Goal: Transaction & Acquisition: Book appointment/travel/reservation

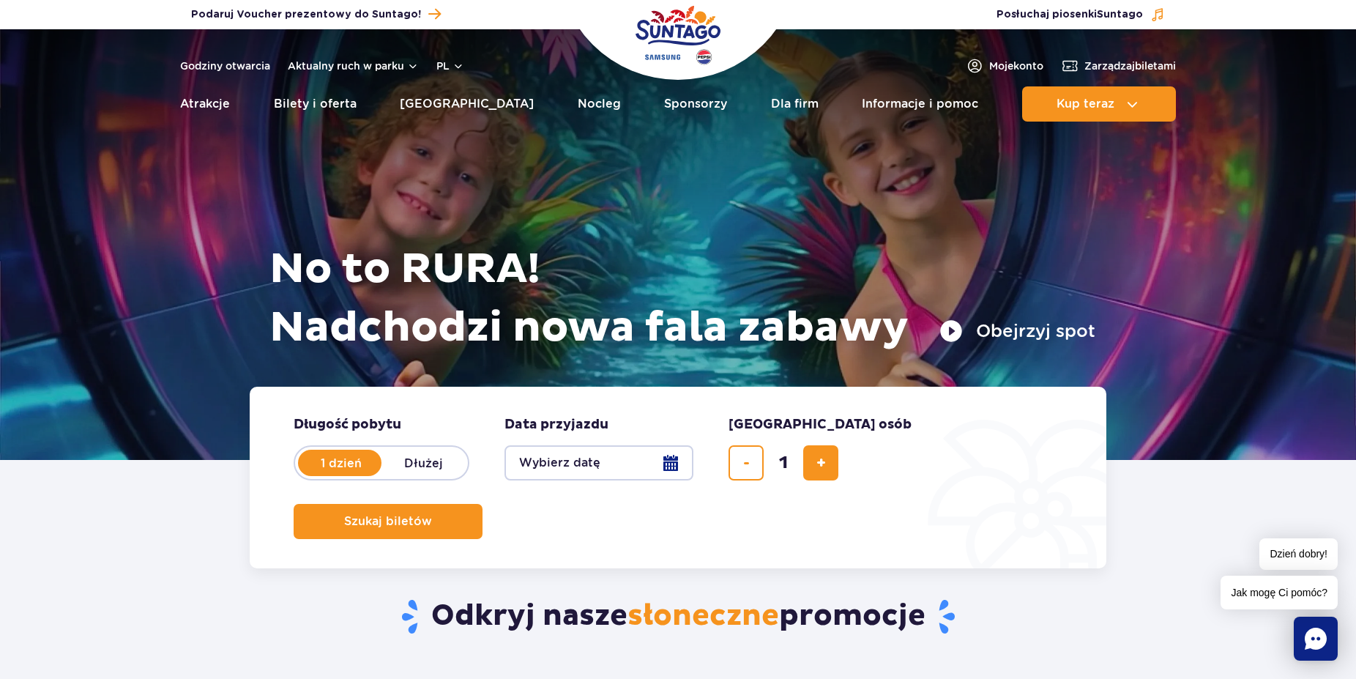
click at [665, 463] on button "Wybierz datę" at bounding box center [598, 462] width 189 height 35
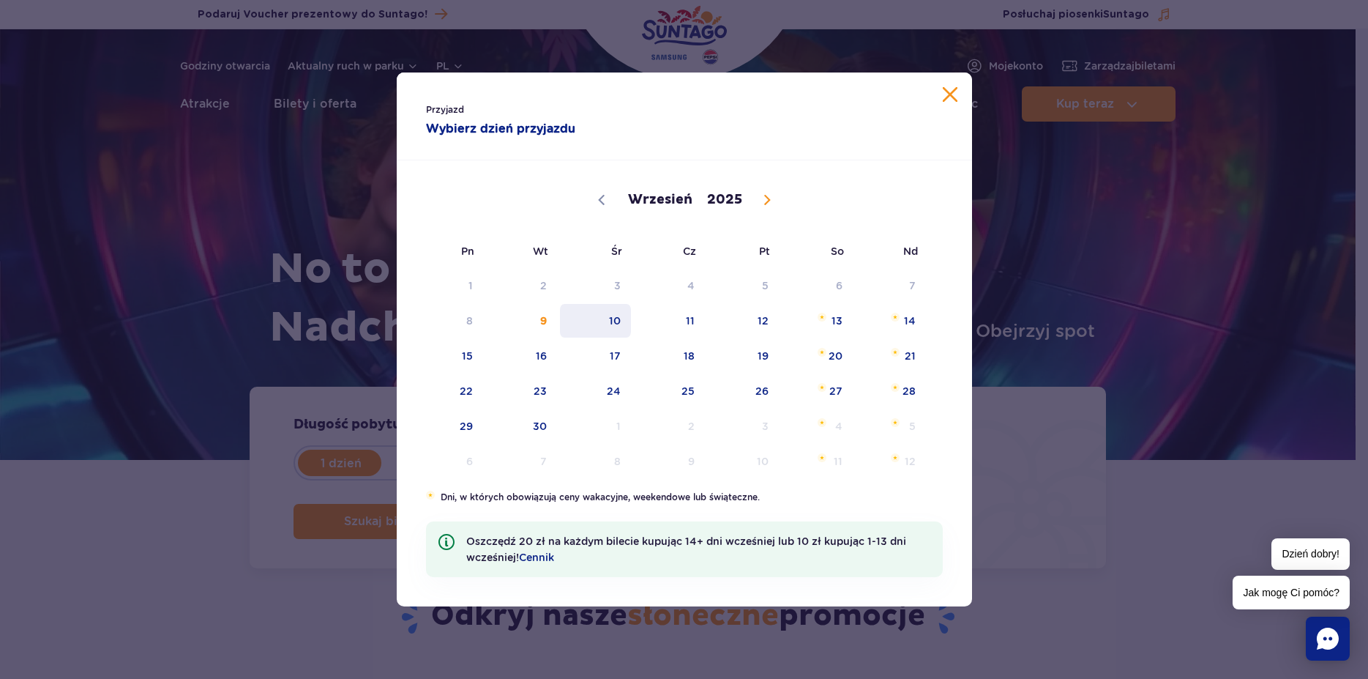
click at [609, 316] on span "10" at bounding box center [596, 321] width 74 height 34
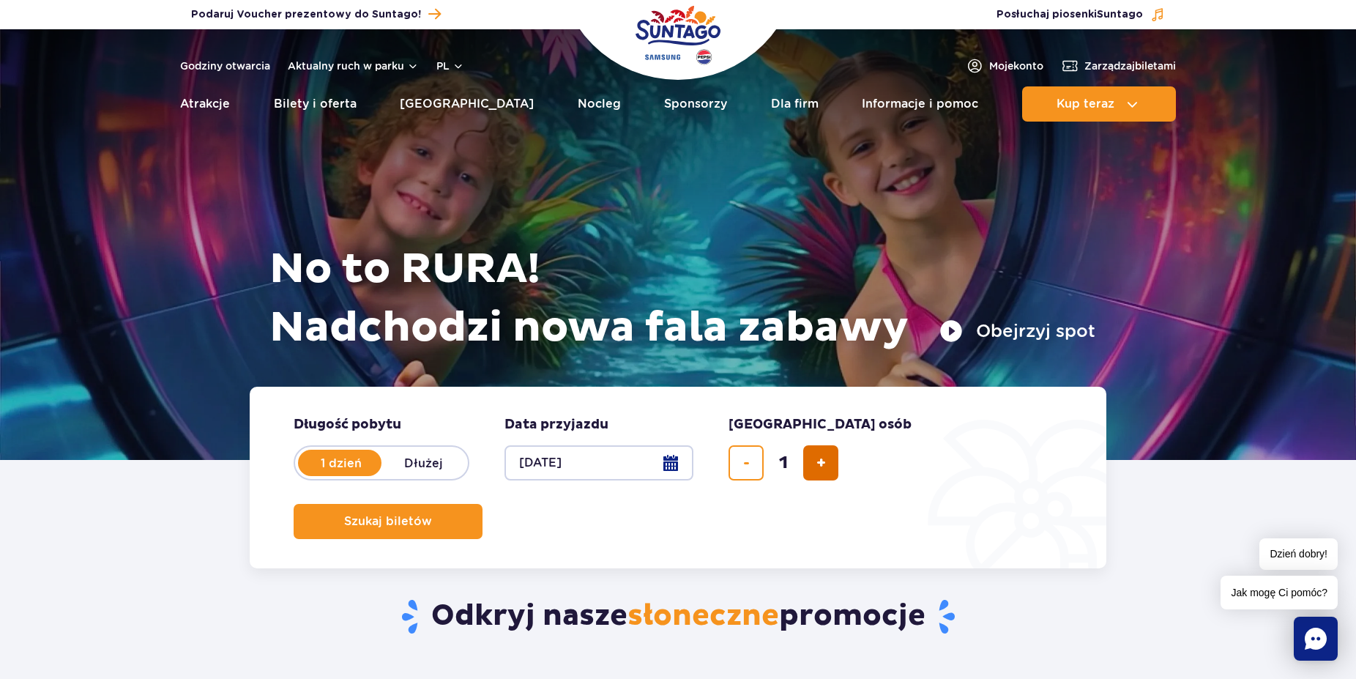
click at [820, 463] on span "dodaj bilet" at bounding box center [821, 463] width 10 height 0
type input "2"
click at [482, 504] on button "Szukaj biletów" at bounding box center [388, 521] width 189 height 35
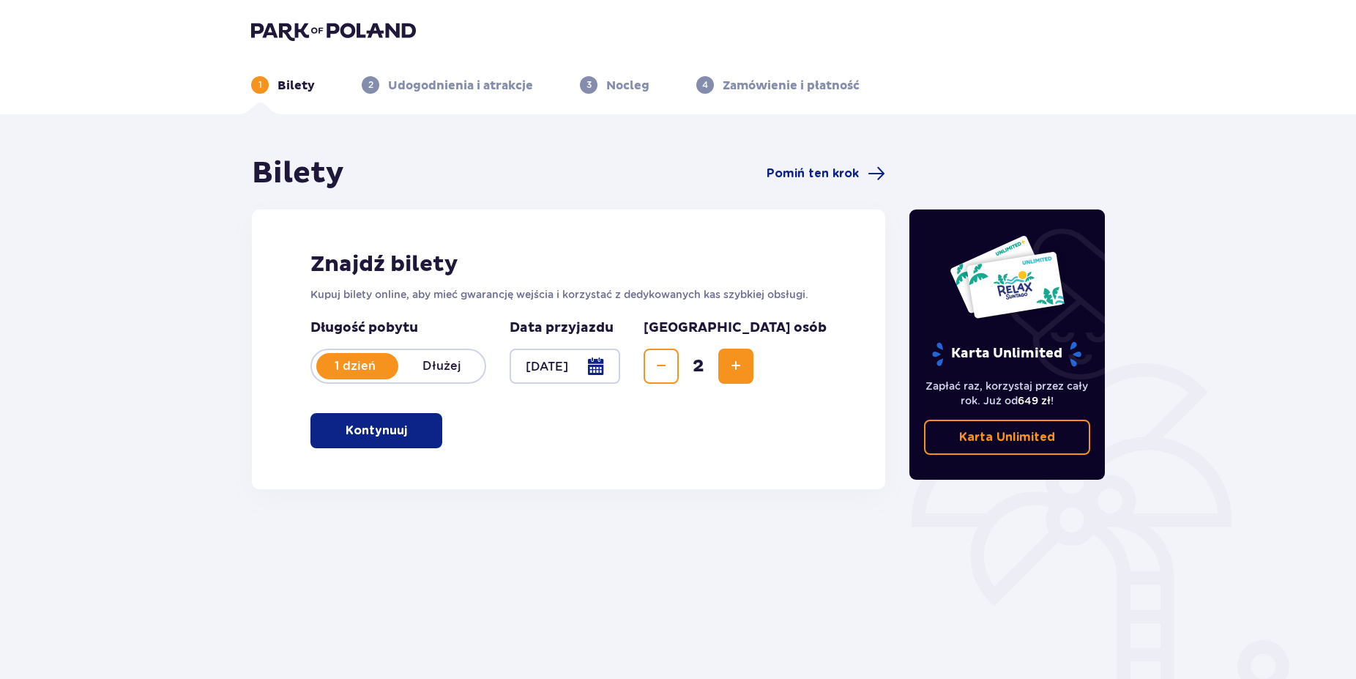
click at [408, 431] on span "button" at bounding box center [410, 431] width 18 height 18
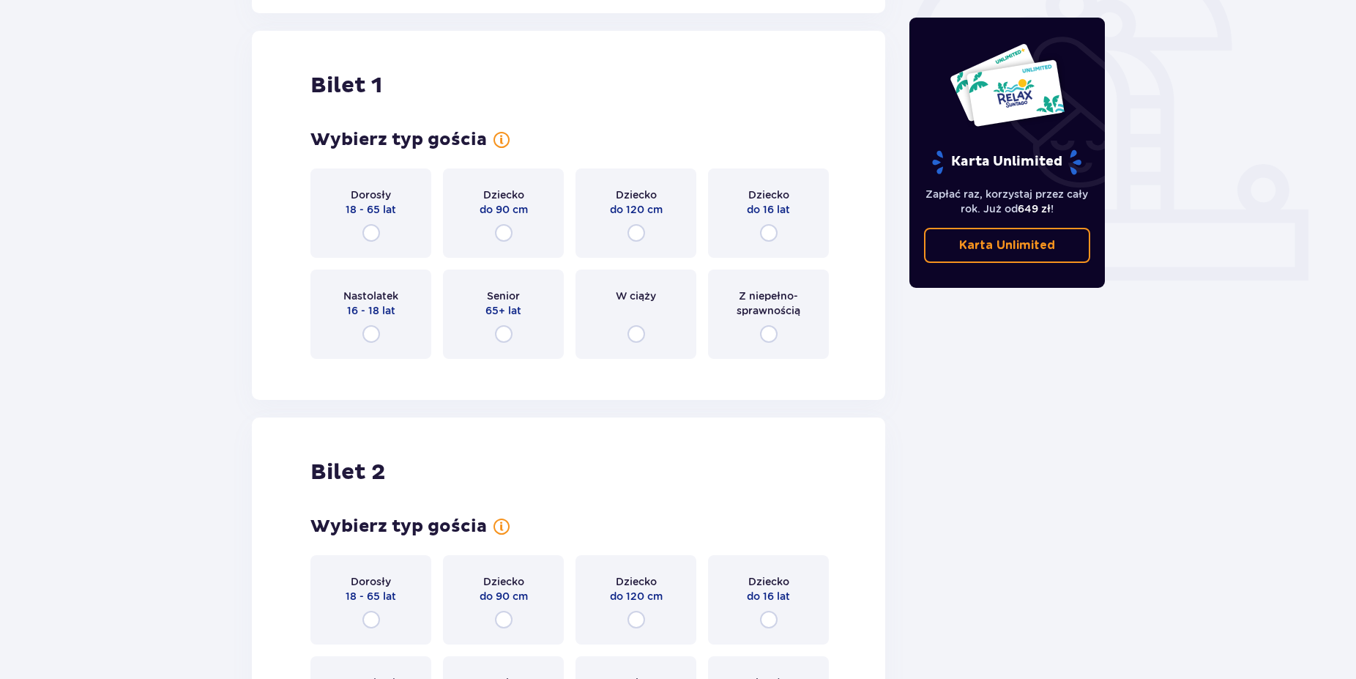
scroll to position [489, 0]
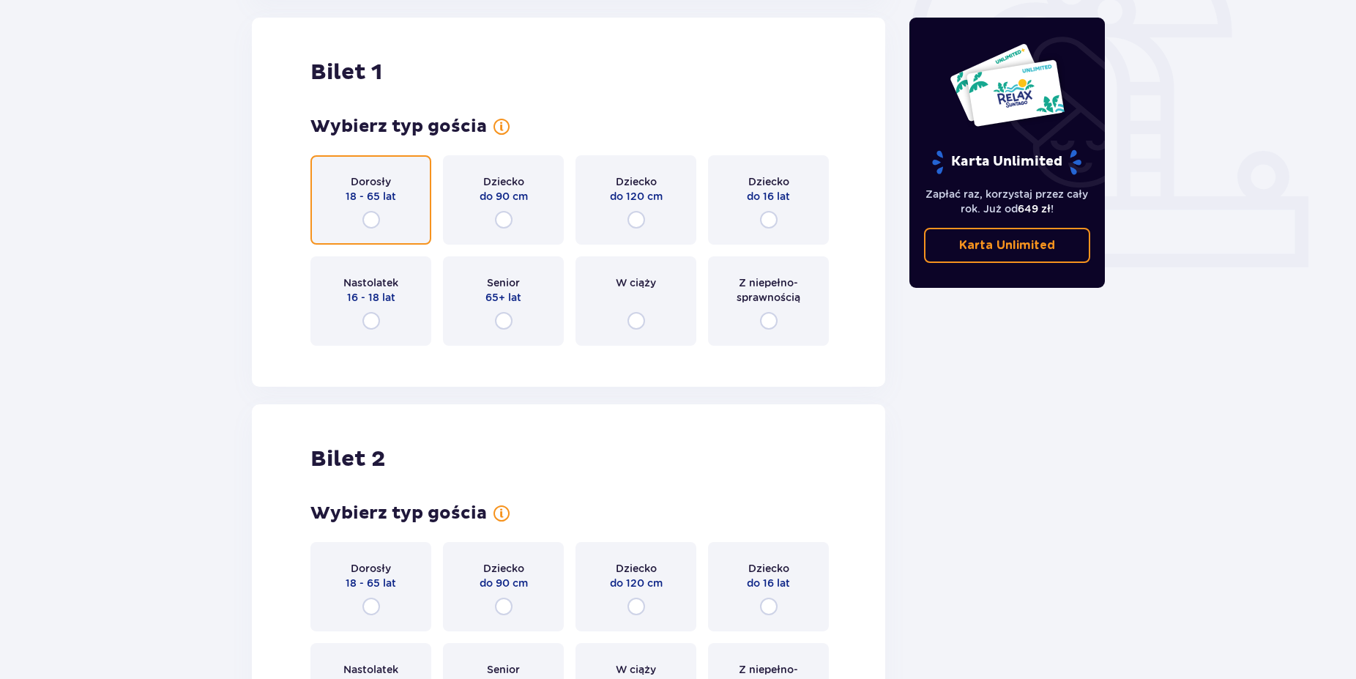
drag, startPoint x: 370, startPoint y: 217, endPoint x: 359, endPoint y: 353, distance: 135.8
click at [369, 217] on input "radio" at bounding box center [371, 220] width 18 height 18
radio input "true"
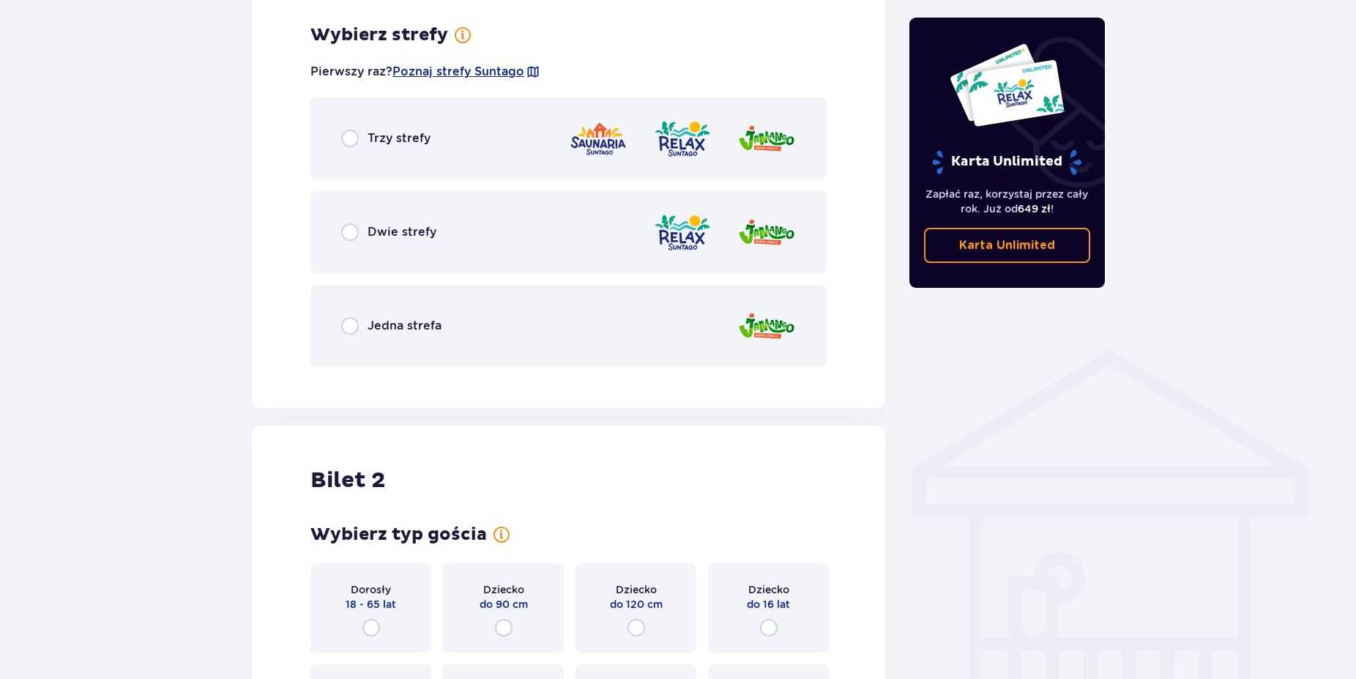
scroll to position [846, 0]
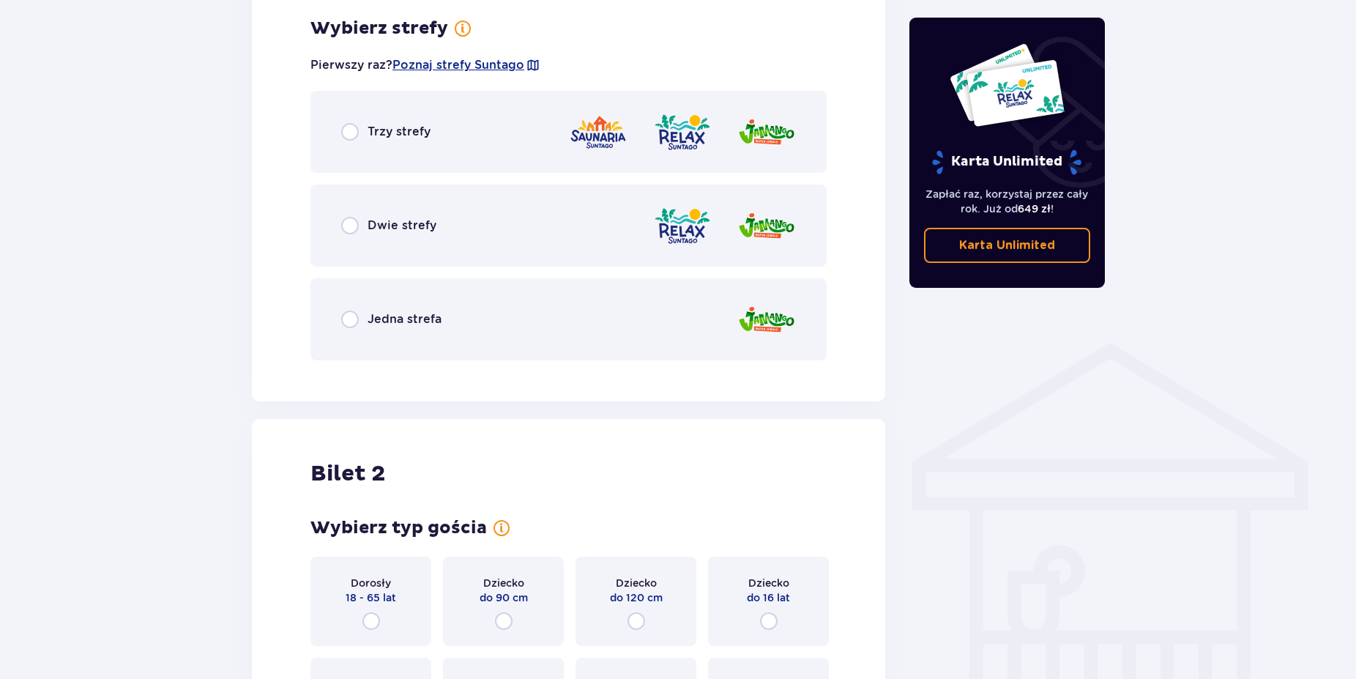
click at [359, 125] on div "Trzy strefy" at bounding box center [385, 132] width 89 height 18
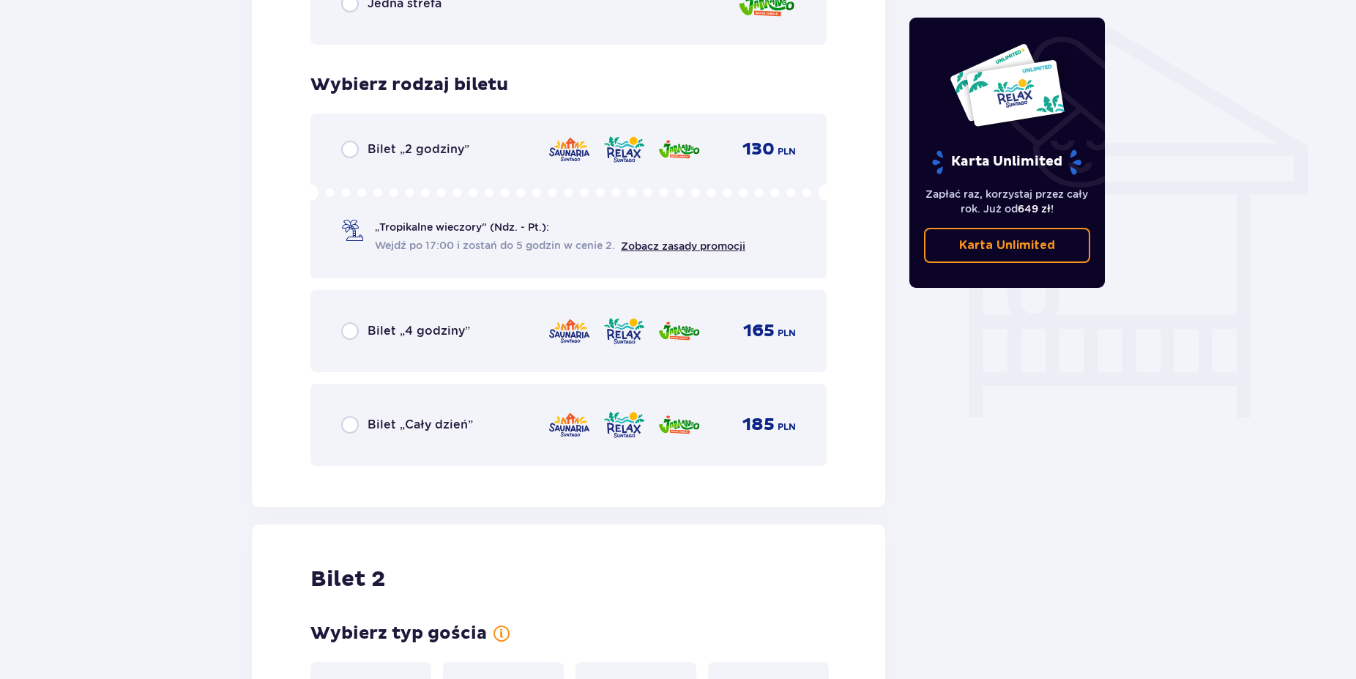
scroll to position [1218, 0]
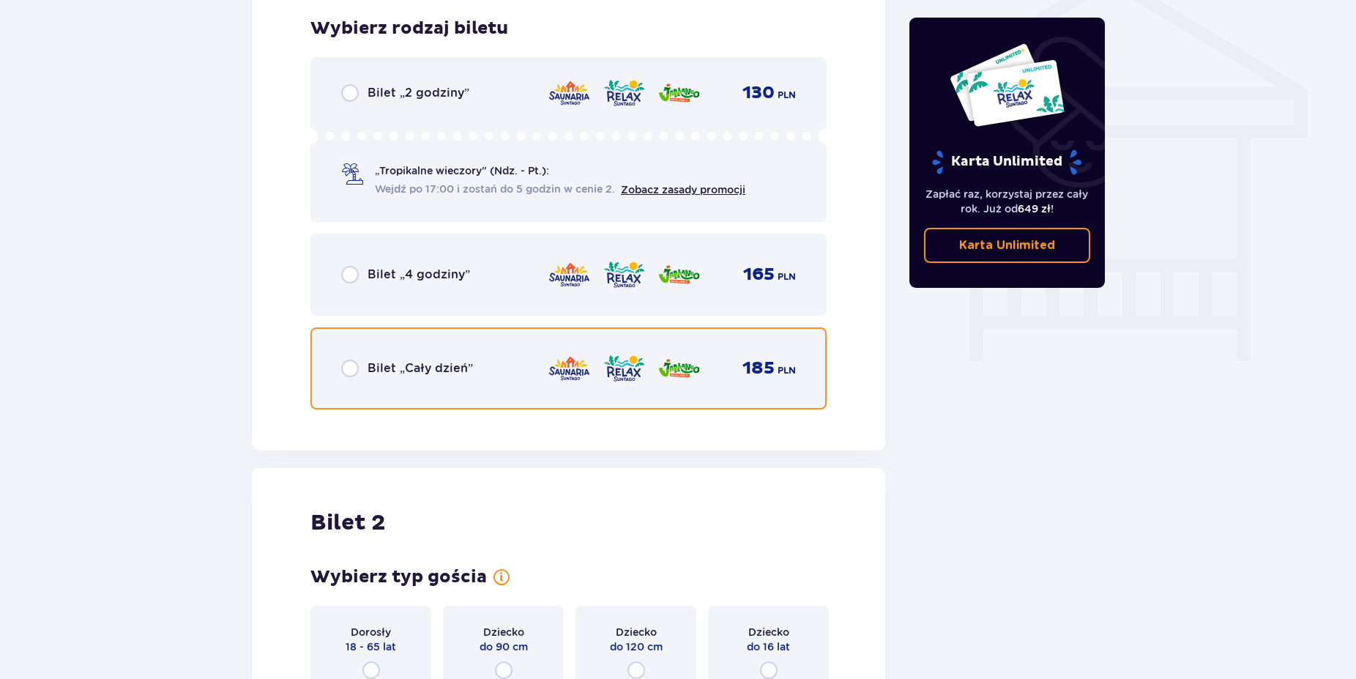
click at [349, 367] on input "radio" at bounding box center [350, 368] width 18 height 18
radio input "true"
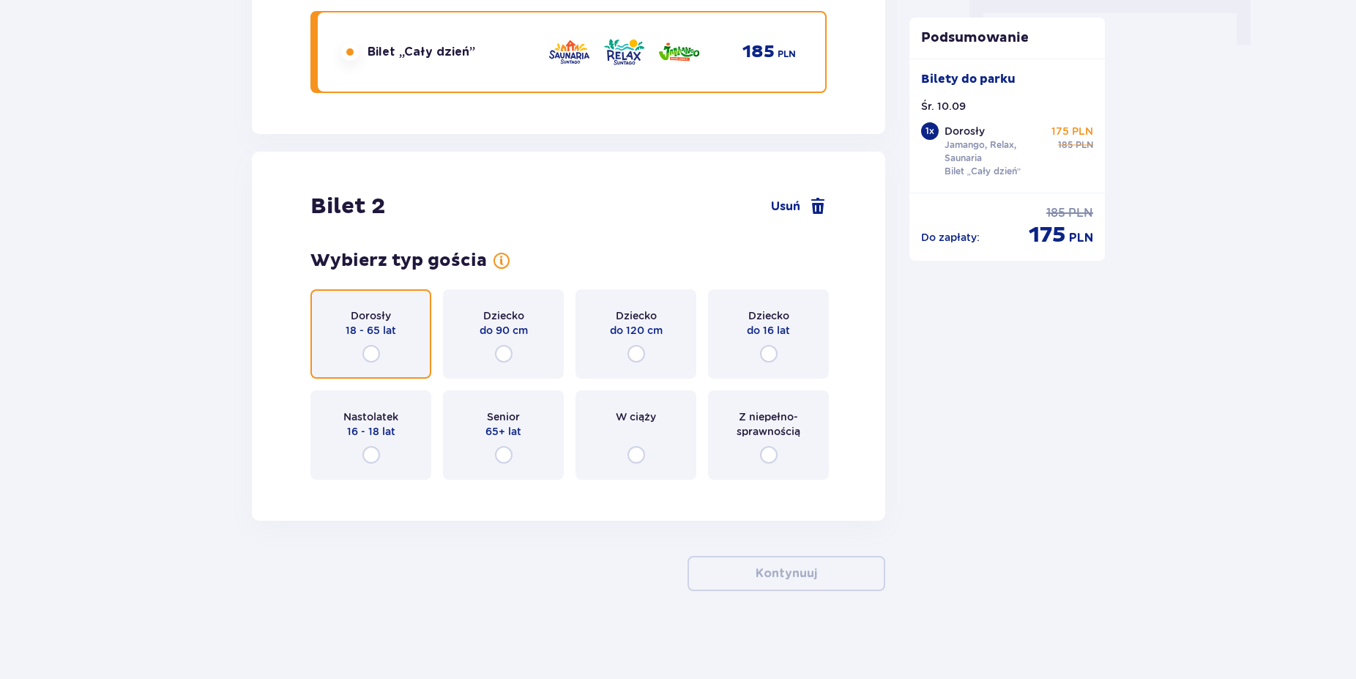
click at [375, 354] on input "radio" at bounding box center [371, 354] width 18 height 18
radio input "true"
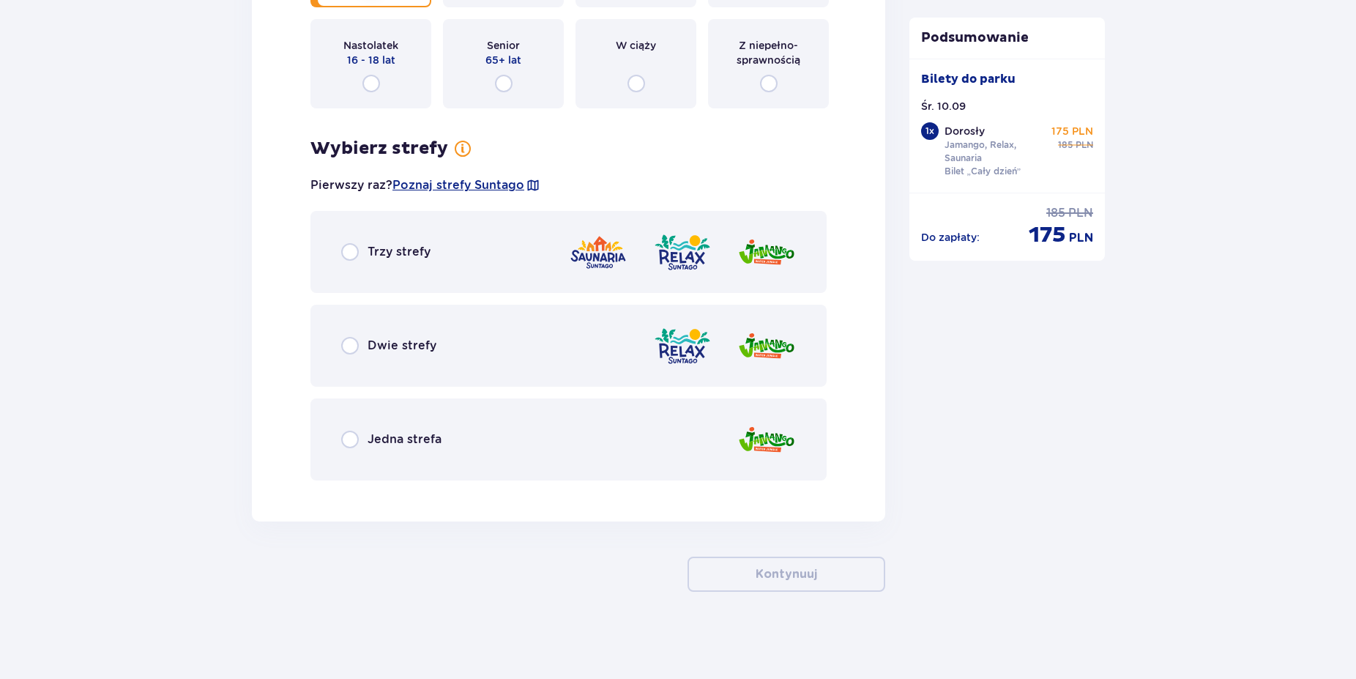
scroll to position [1906, 0]
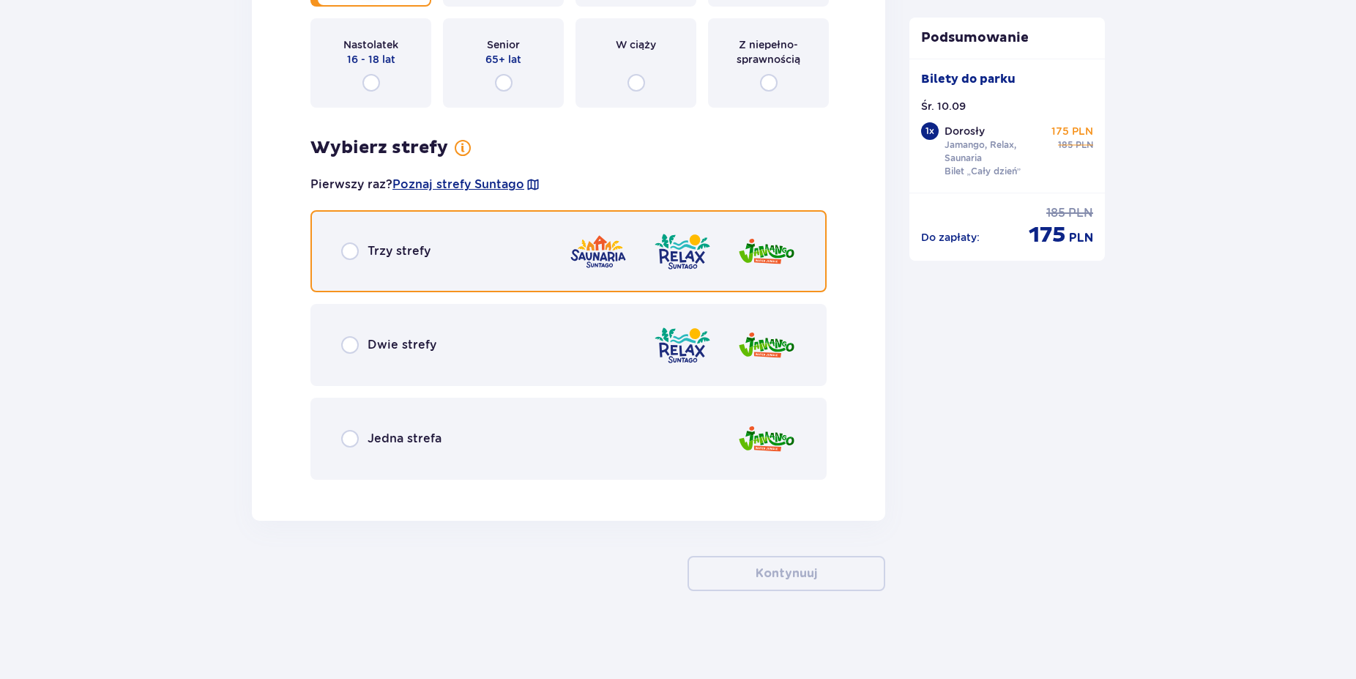
click at [348, 248] on input "radio" at bounding box center [350, 251] width 18 height 18
radio input "true"
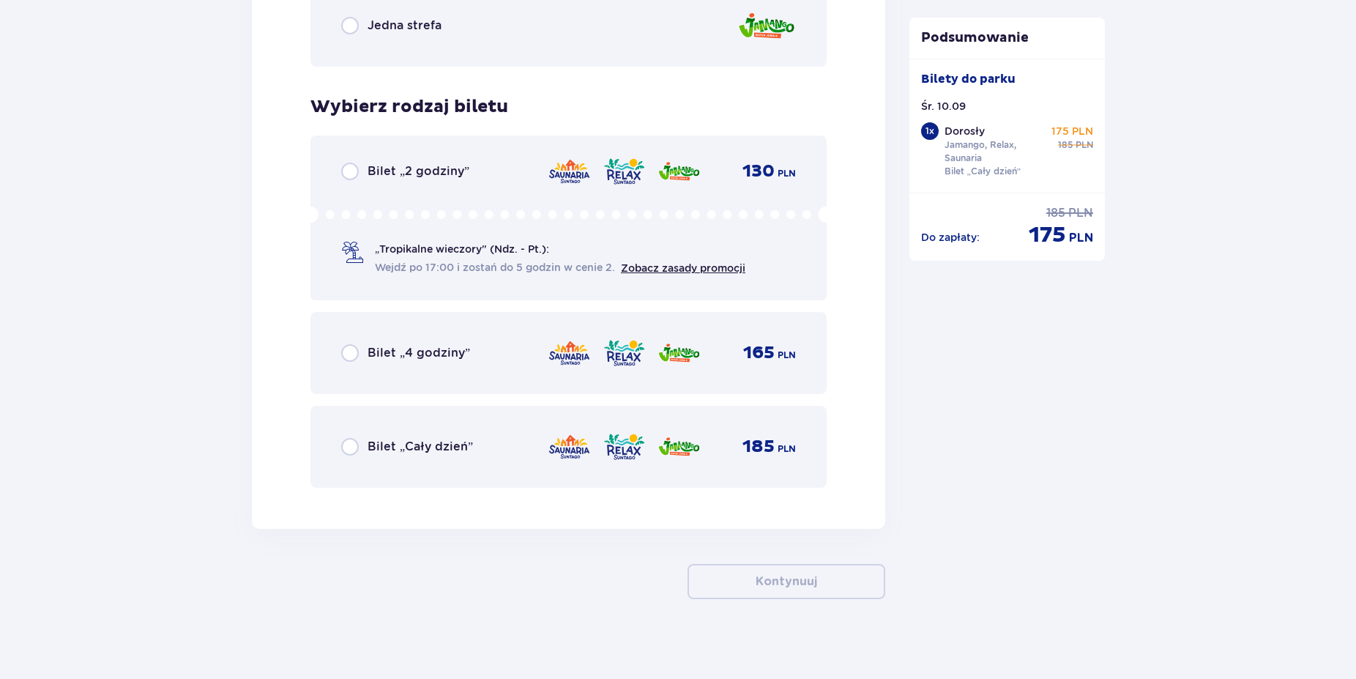
scroll to position [2327, 0]
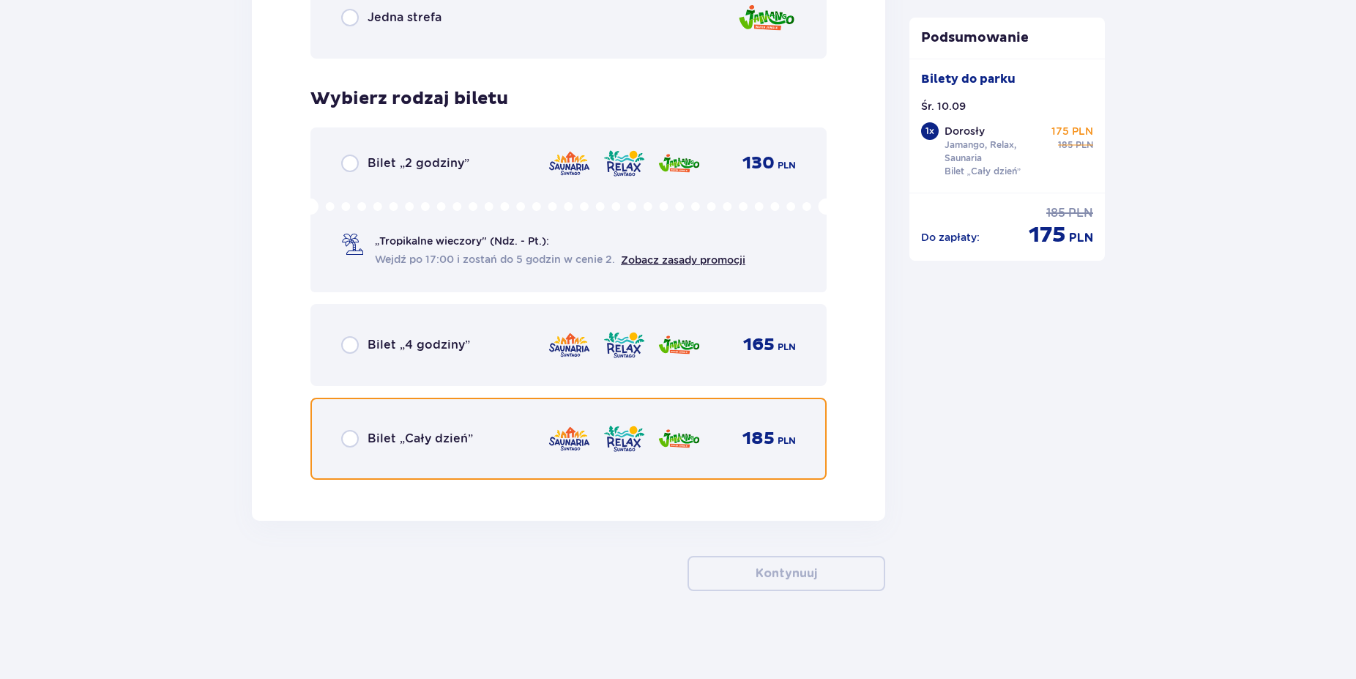
click at [355, 438] on input "radio" at bounding box center [350, 439] width 18 height 18
radio input "true"
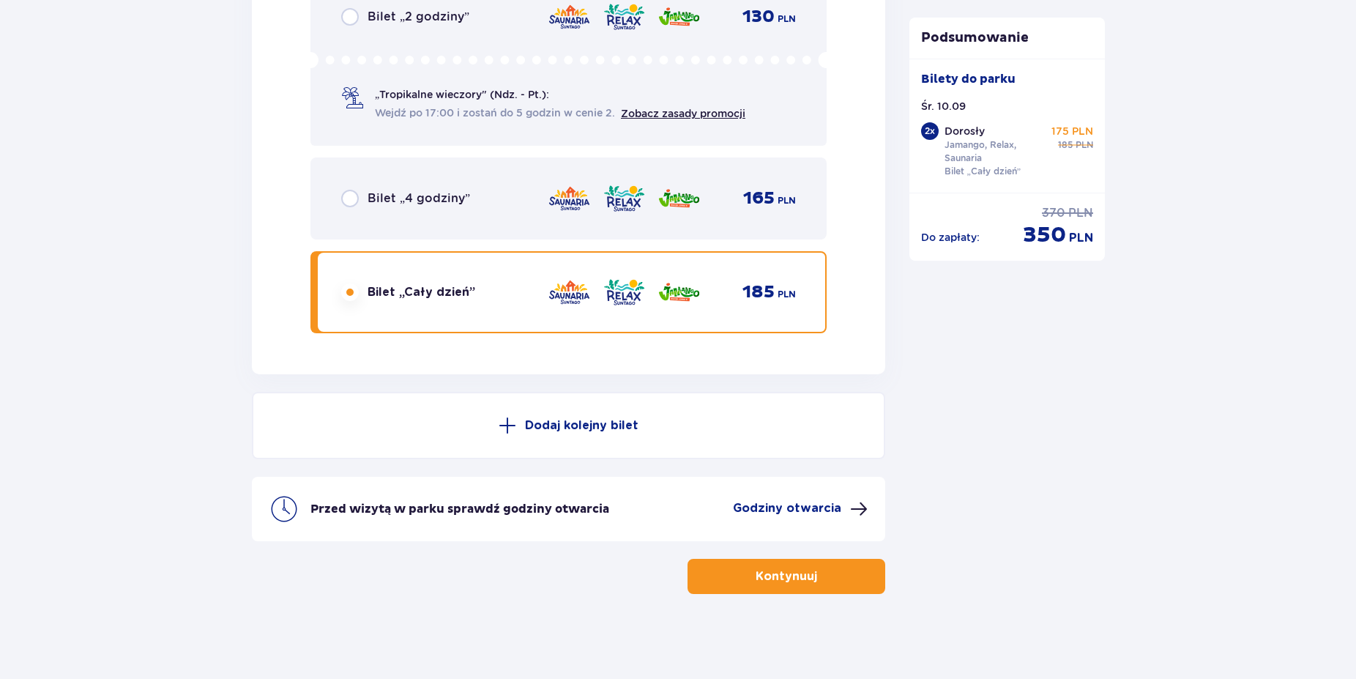
scroll to position [2477, 0]
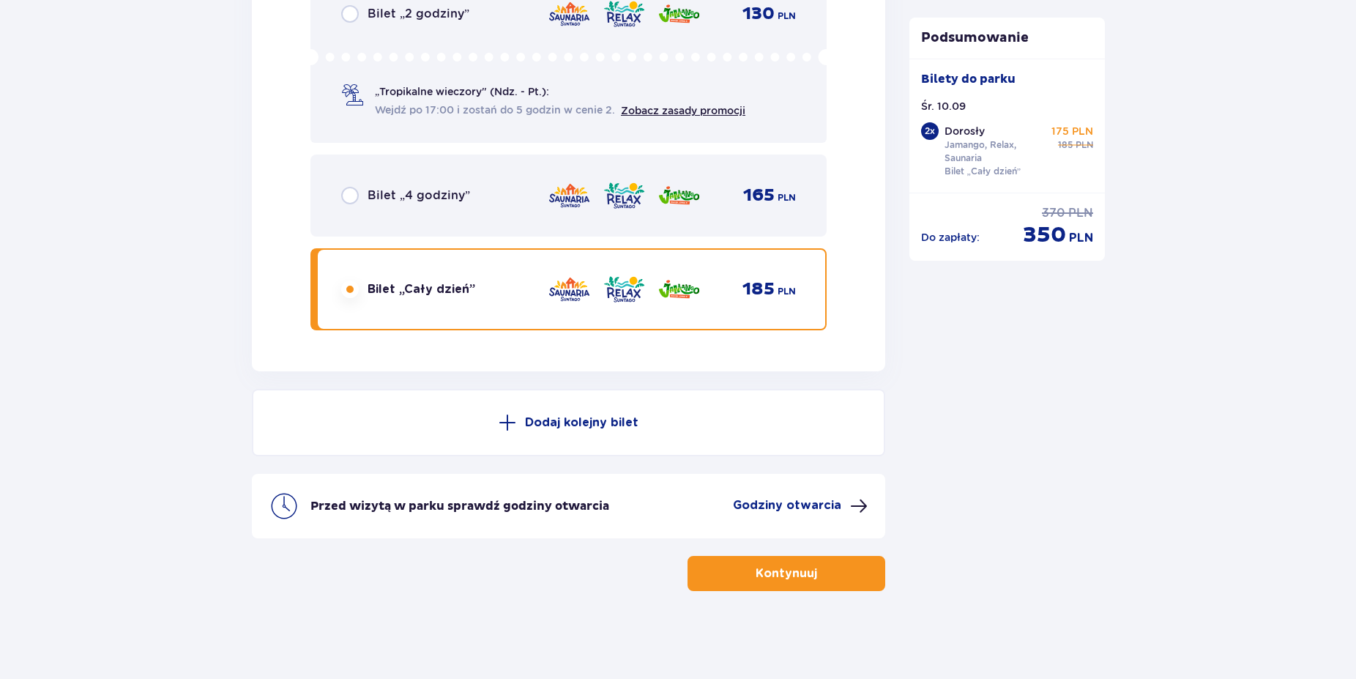
click at [840, 579] on button "Kontynuuj" at bounding box center [786, 573] width 198 height 35
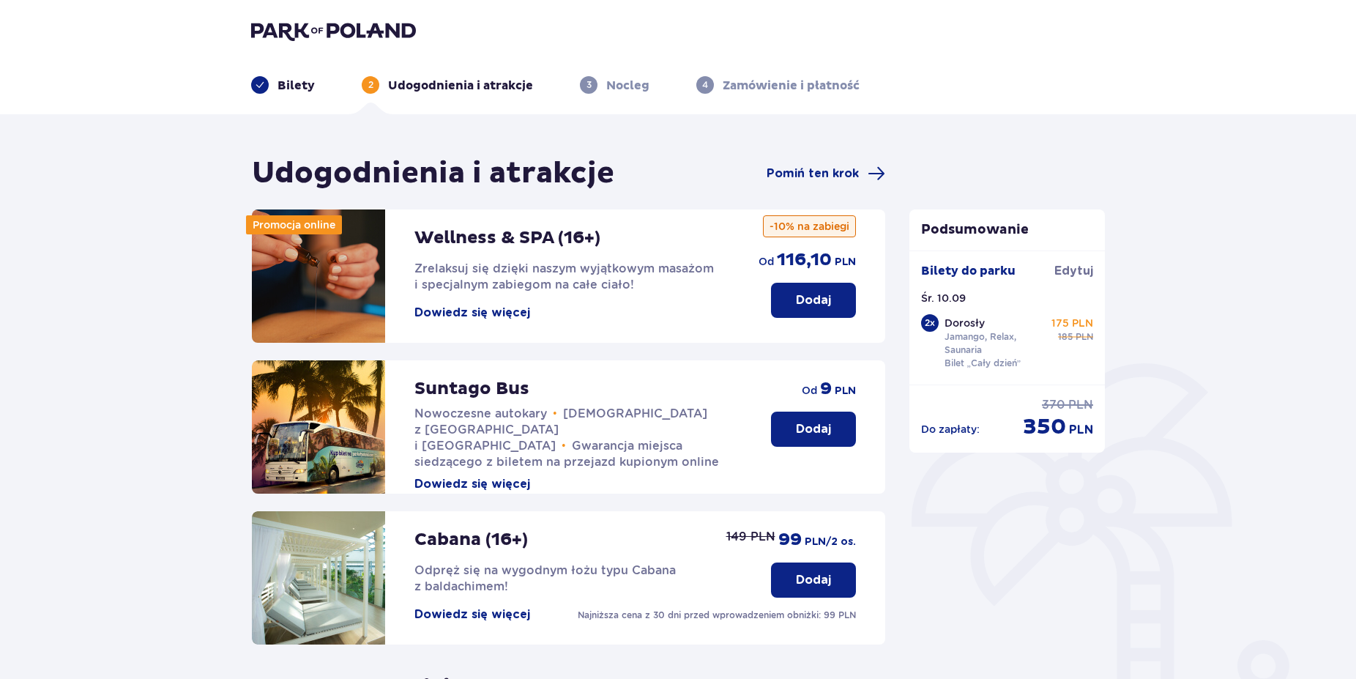
scroll to position [314, 0]
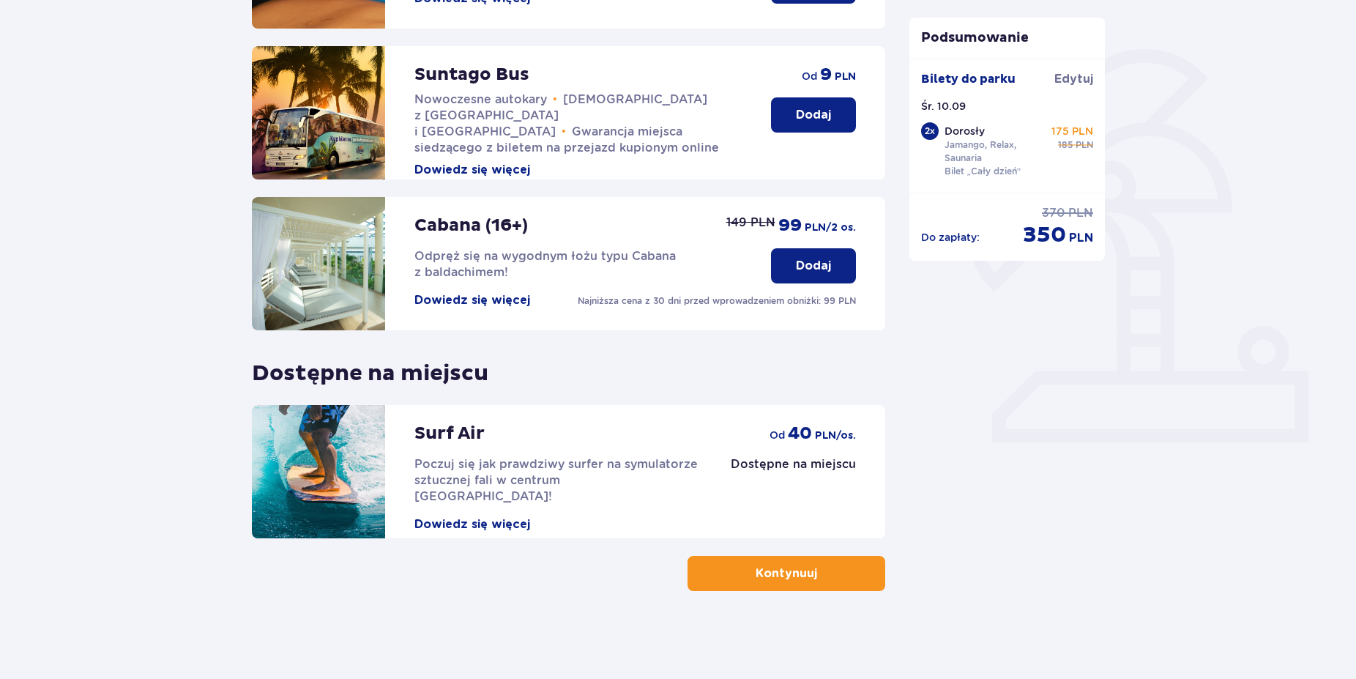
click at [792, 560] on button "Kontynuuj" at bounding box center [786, 573] width 198 height 35
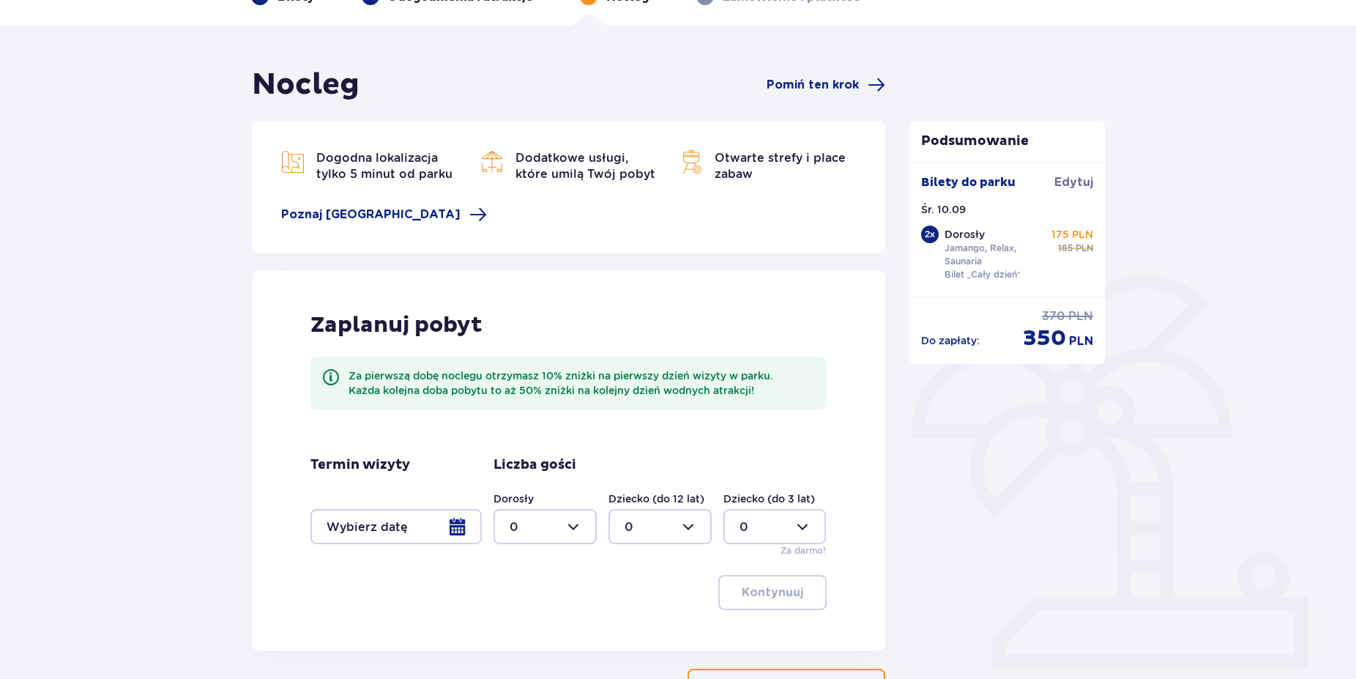
scroll to position [149, 0]
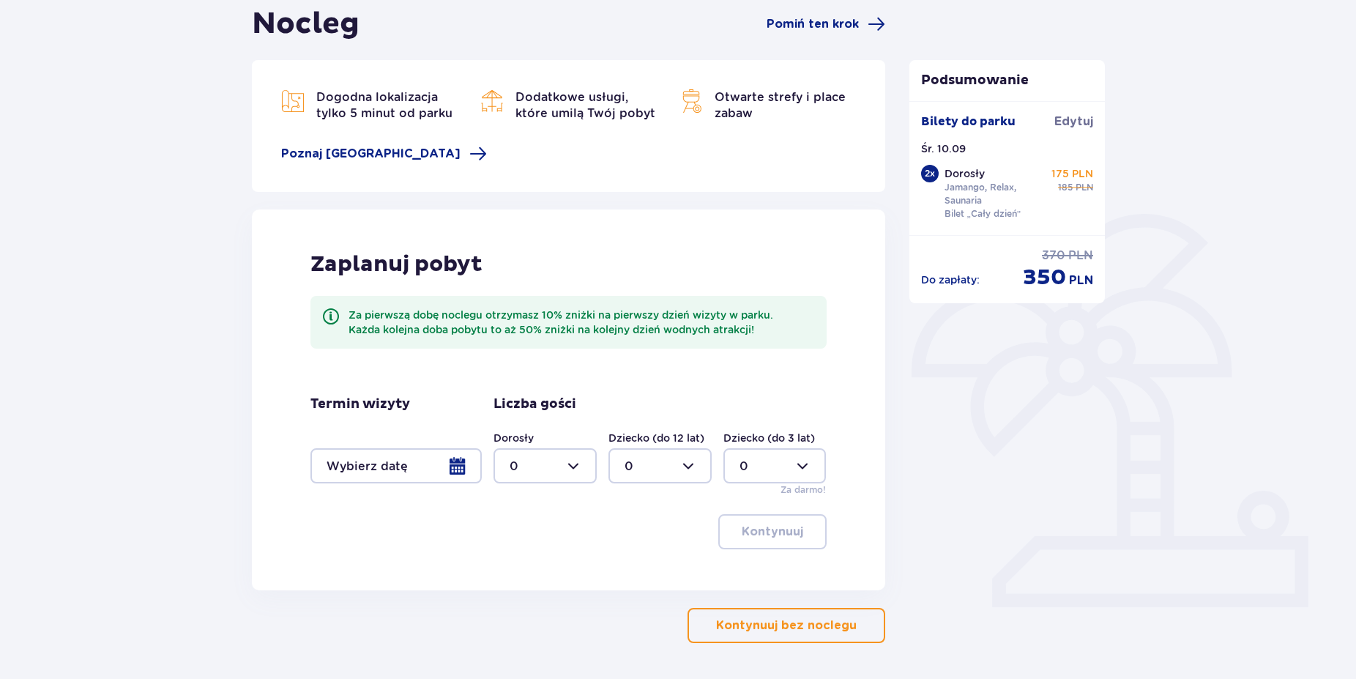
click at [807, 623] on p "Kontynuuj bez noclegu" at bounding box center [786, 625] width 141 height 16
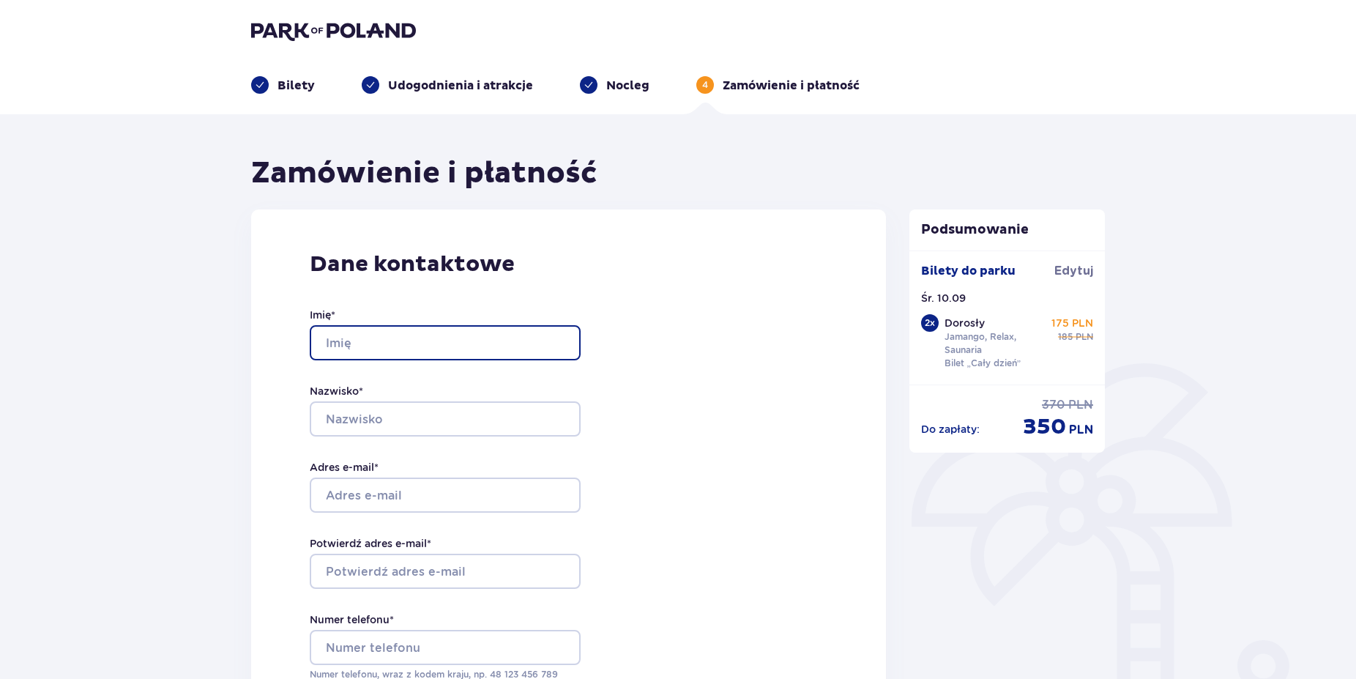
click at [385, 340] on input "Imię *" at bounding box center [445, 342] width 271 height 35
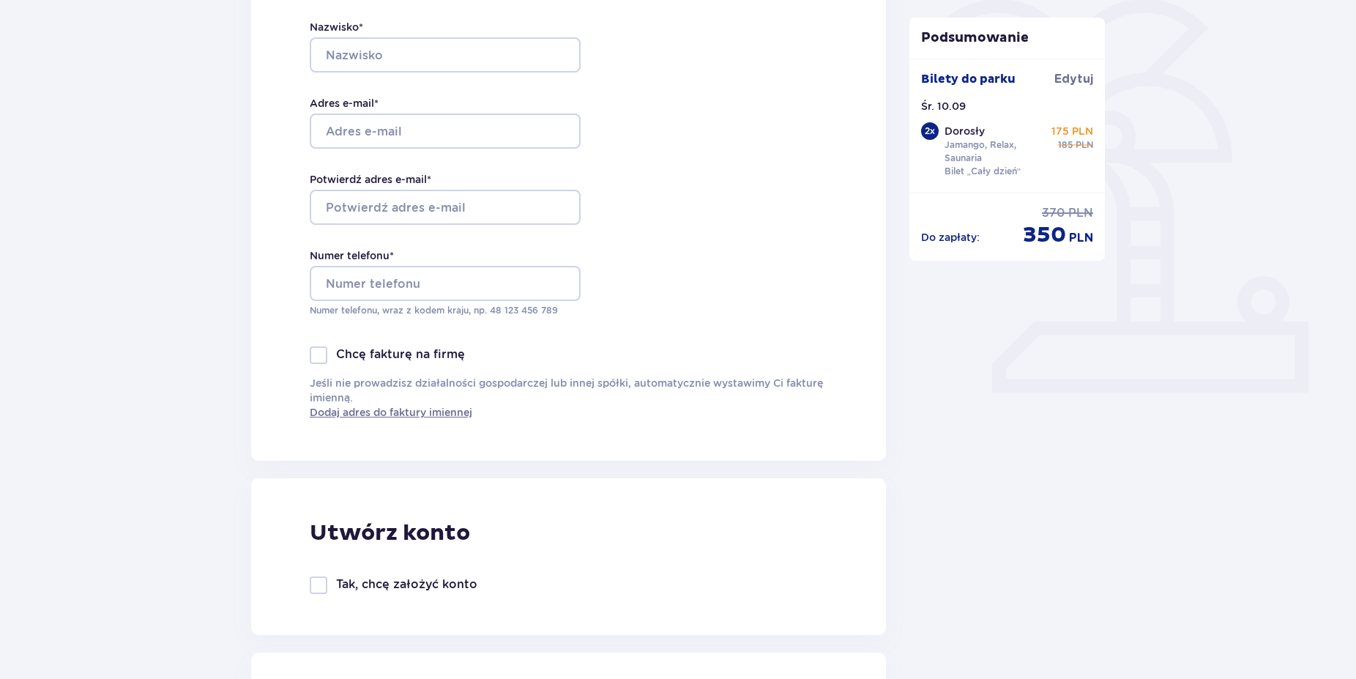
scroll to position [65, 0]
